Goal: Check status: Check status

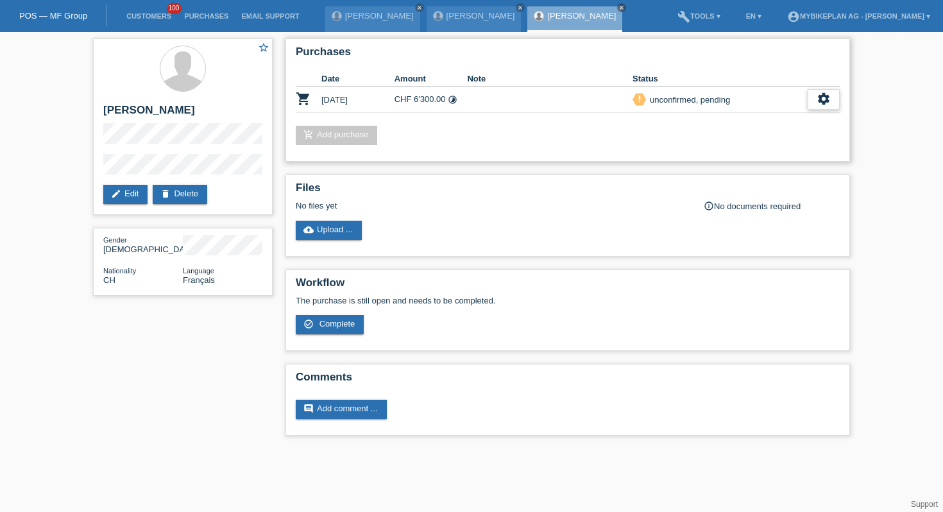
click at [837, 103] on div "settings" at bounding box center [824, 99] width 32 height 21
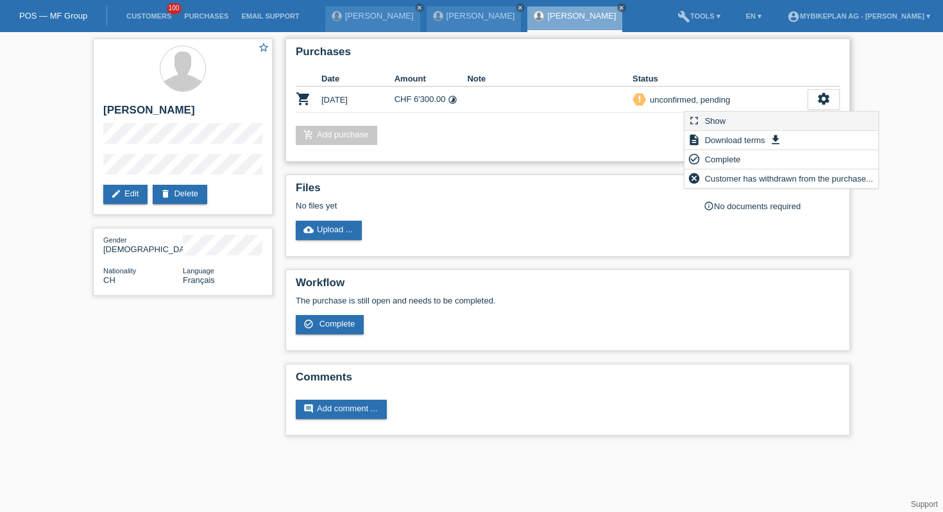
click at [751, 121] on div "fullscreen Show" at bounding box center [782, 121] width 194 height 19
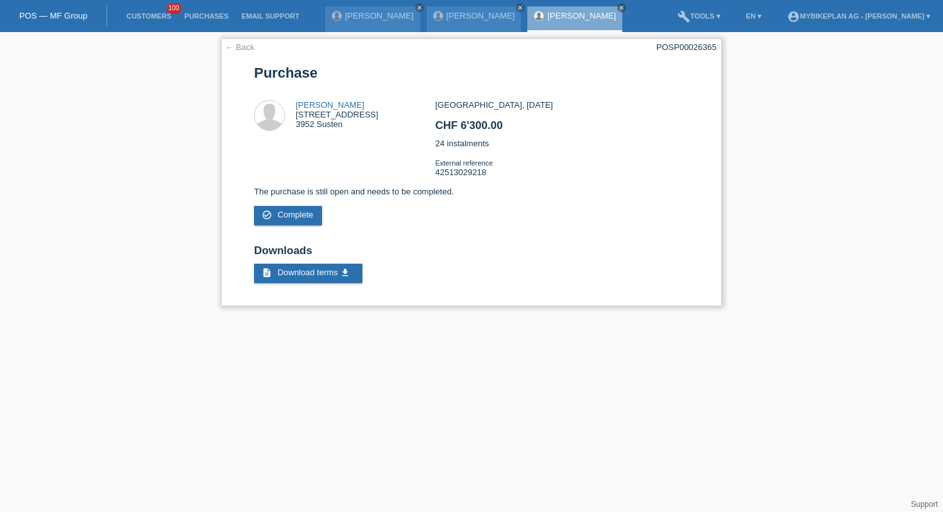
click at [691, 47] on div "POSP00026365" at bounding box center [686, 47] width 60 height 10
copy div "POSP00026365"
